Goal: Obtain resource: Download file/media

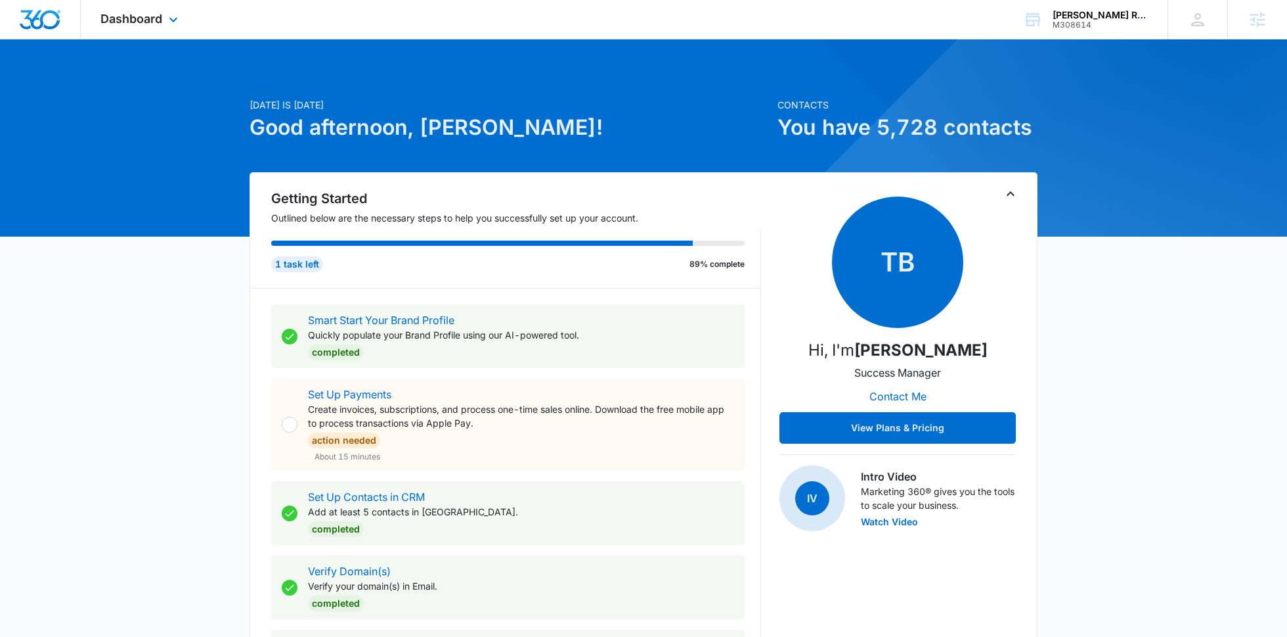
click at [178, 29] on div "Dashboard Apps Reputation Websites Forms CRM Email Social Payments POS Content …" at bounding box center [141, 19] width 120 height 39
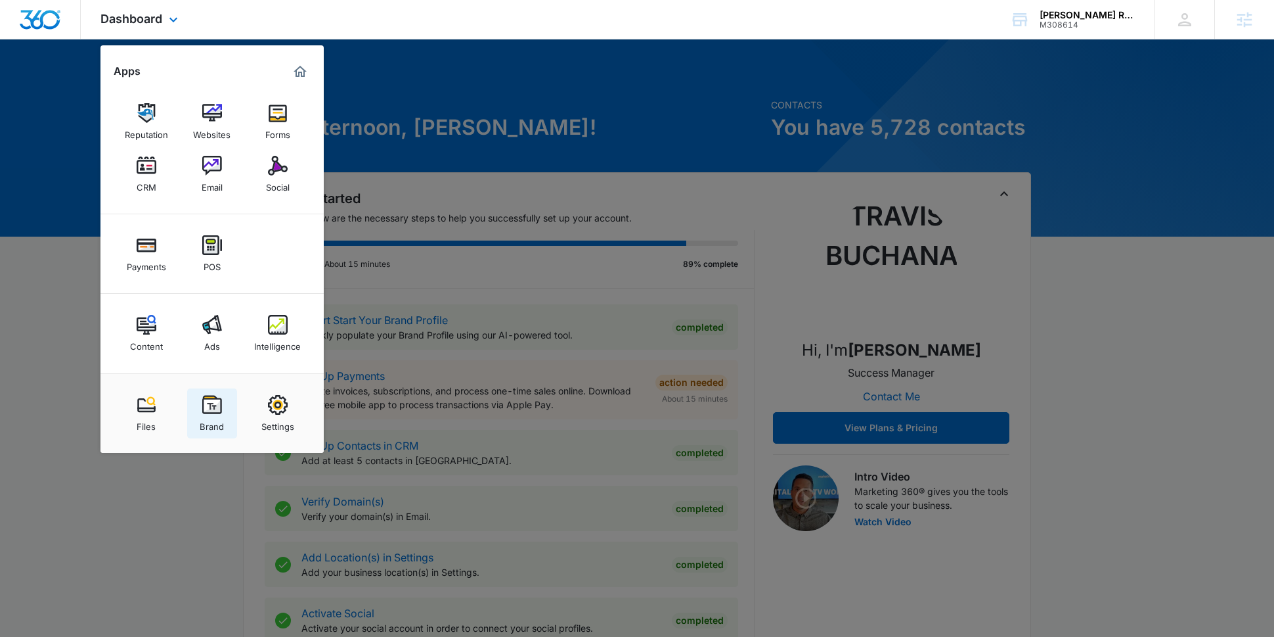
click at [215, 390] on link "Brand" at bounding box center [212, 413] width 50 height 50
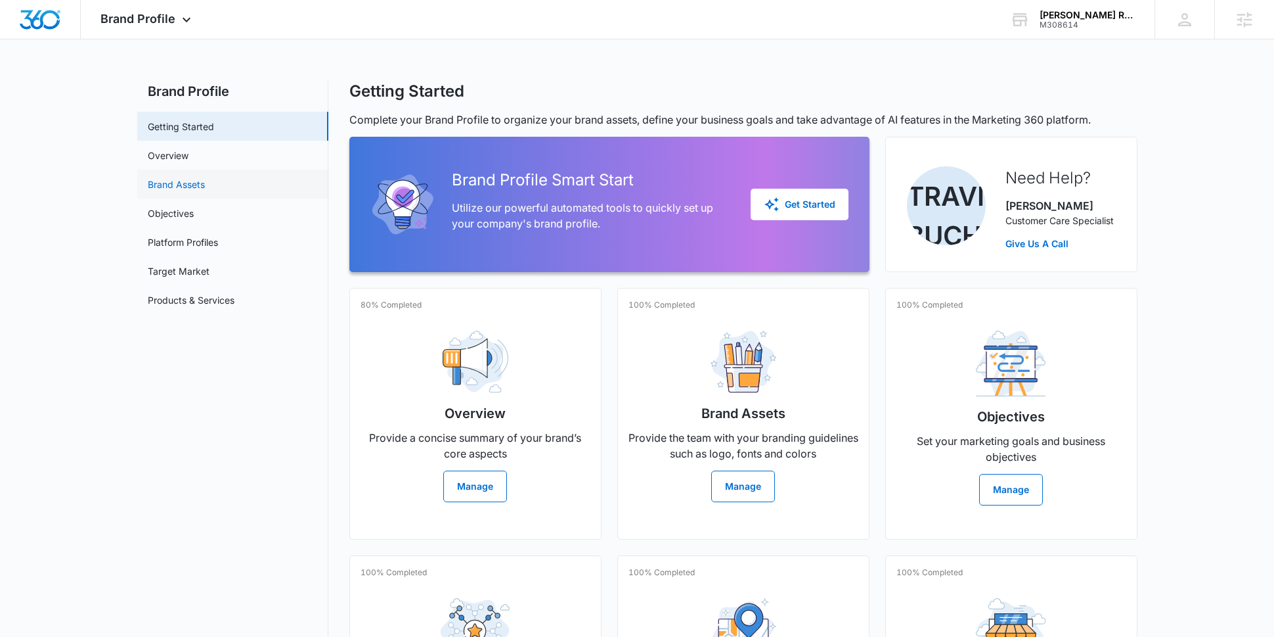
click at [205, 191] on link "Brand Assets" at bounding box center [176, 184] width 57 height 14
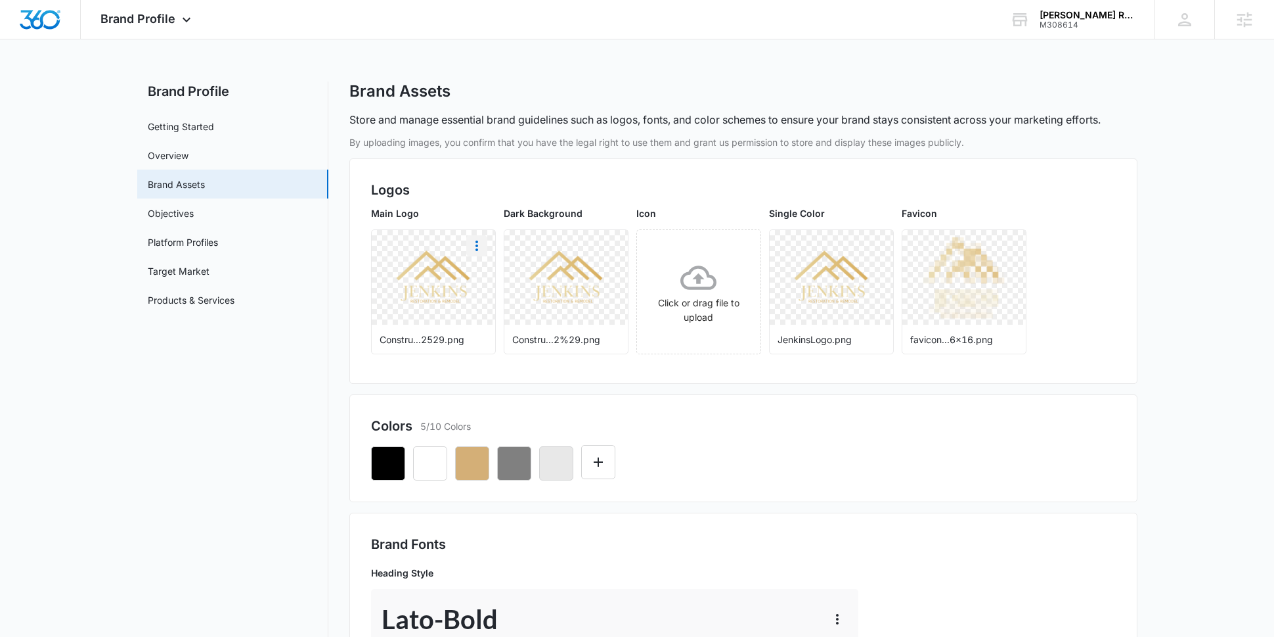
click at [469, 247] on icon "More" at bounding box center [477, 246] width 16 height 16
click at [488, 278] on div "Download" at bounding box center [504, 282] width 43 height 9
click at [483, 474] on button "button" at bounding box center [472, 463] width 34 height 34
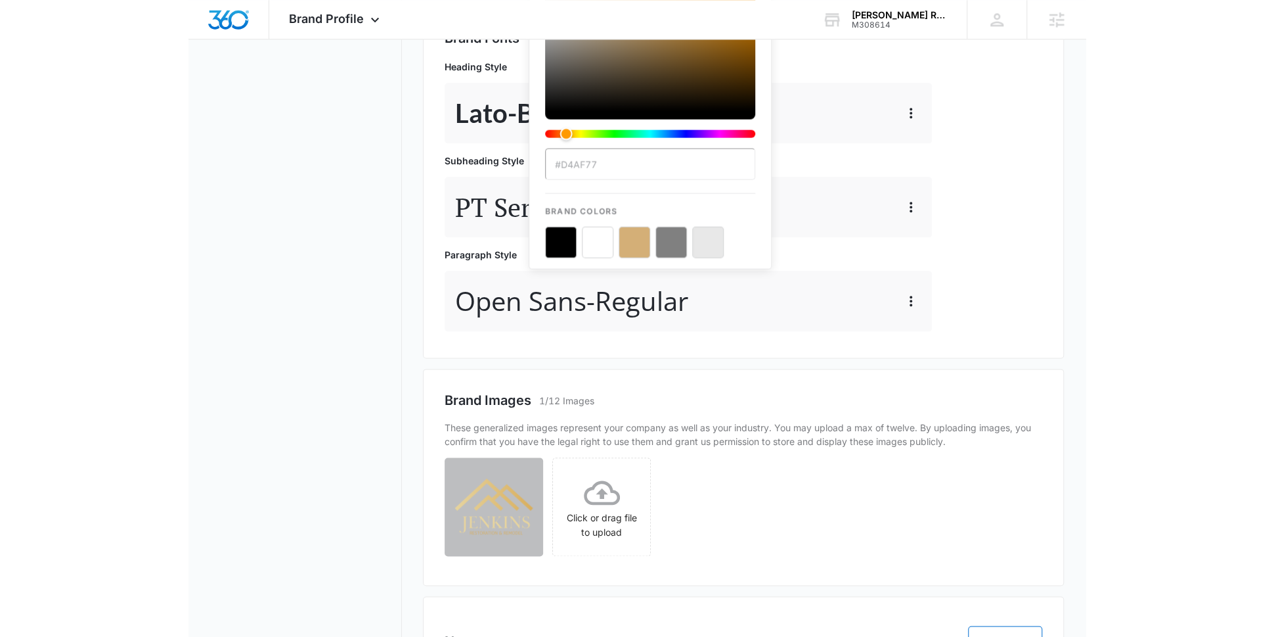
scroll to position [677, 0]
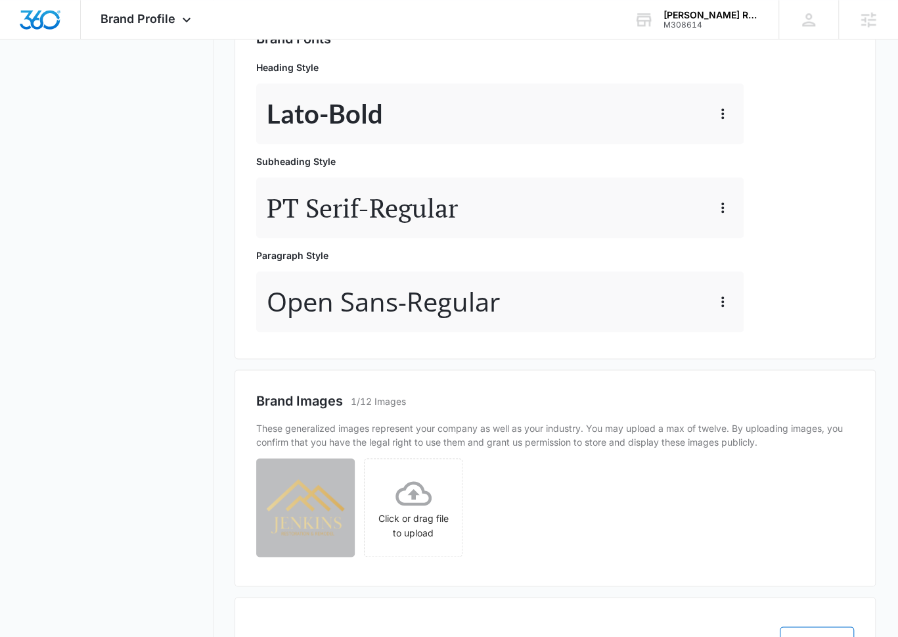
click at [212, 347] on nav "Brand Profile Getting Started Overview Brand Assets Objectives Platform Profile…" at bounding box center [117, 449] width 191 height 2088
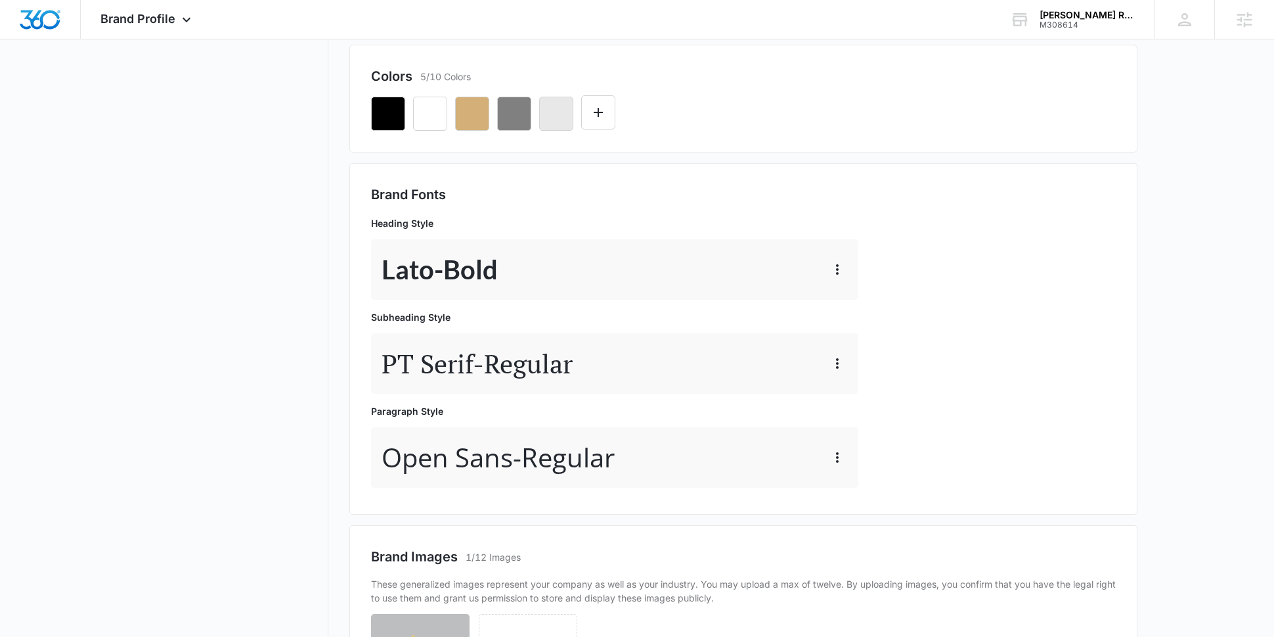
scroll to position [224, 0]
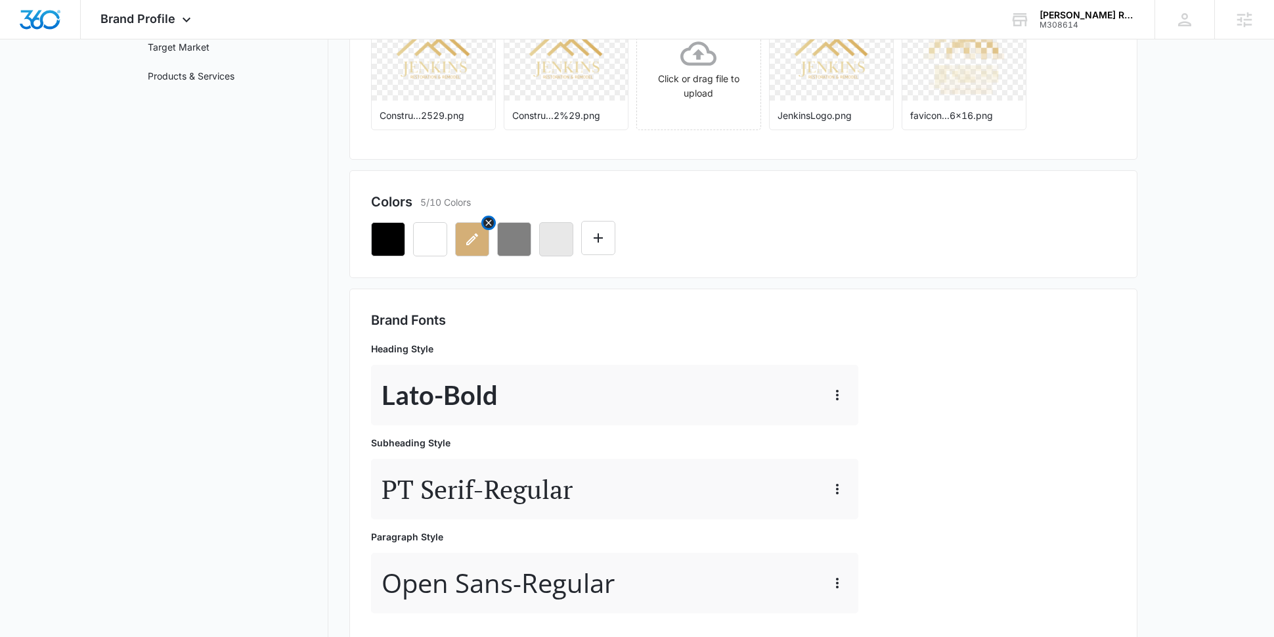
click at [468, 233] on icon "button" at bounding box center [472, 239] width 16 height 16
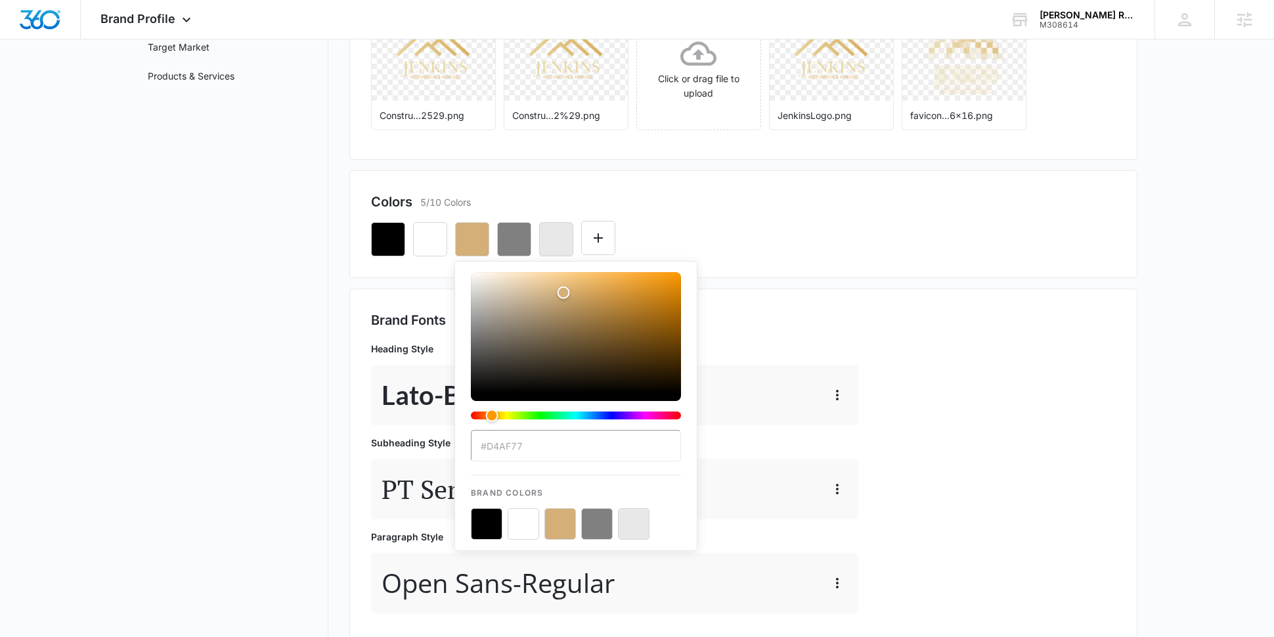
click at [553, 450] on input "#D4AF77" at bounding box center [576, 446] width 210 height 32
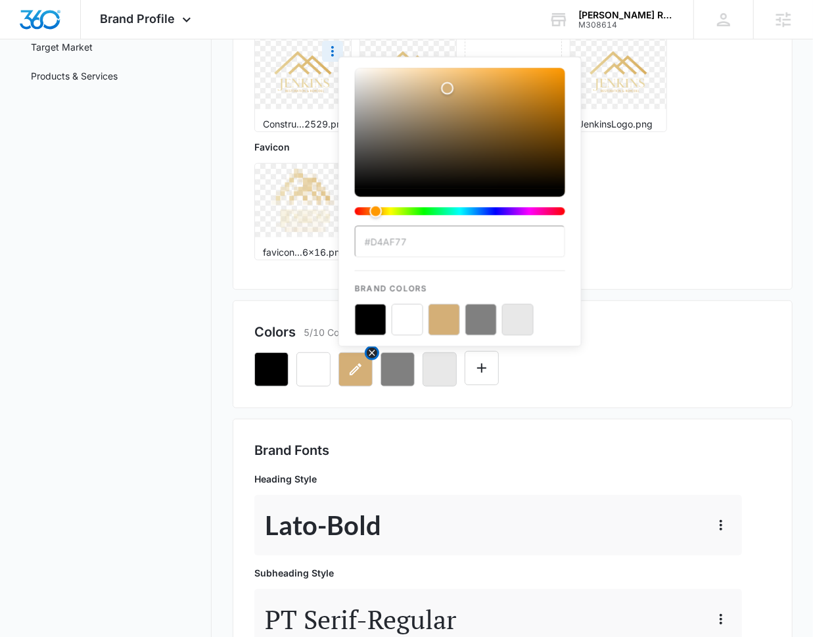
click at [359, 374] on icon "button" at bounding box center [355, 369] width 16 height 16
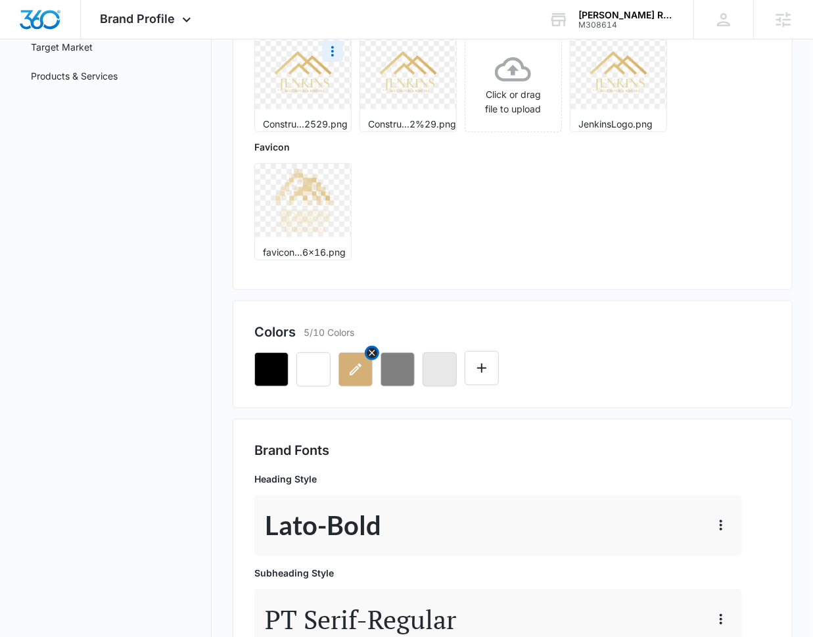
click at [359, 374] on icon "button" at bounding box center [355, 369] width 16 height 16
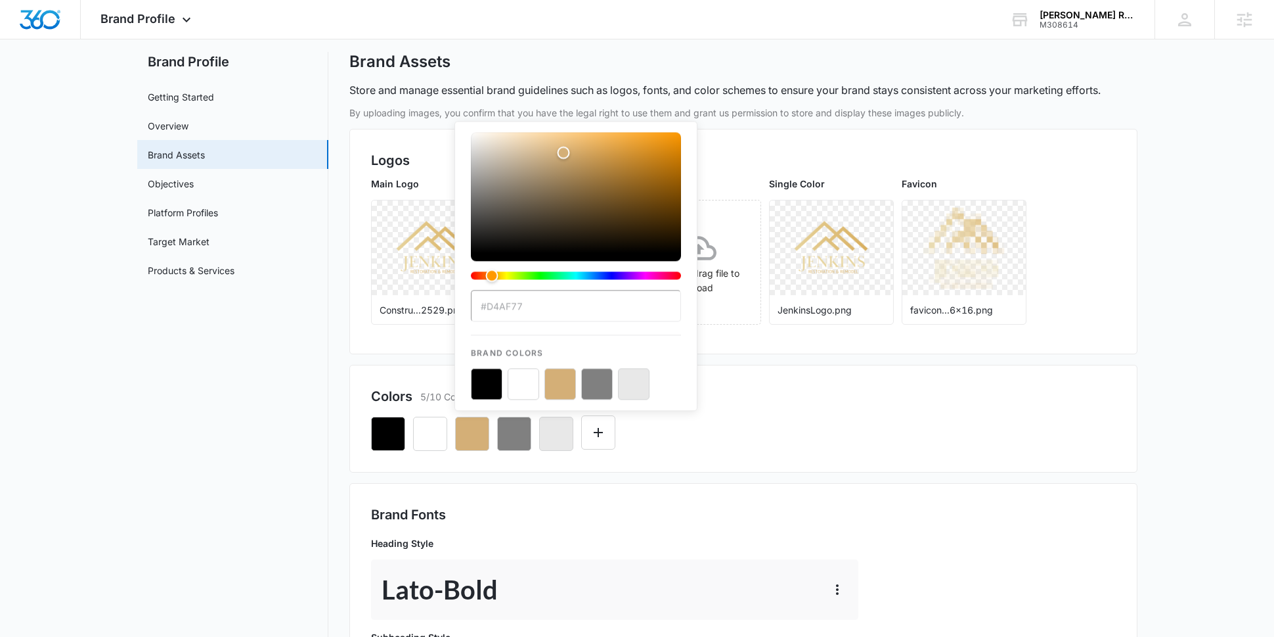
scroll to position [0, 0]
